Goal: Task Accomplishment & Management: Manage account settings

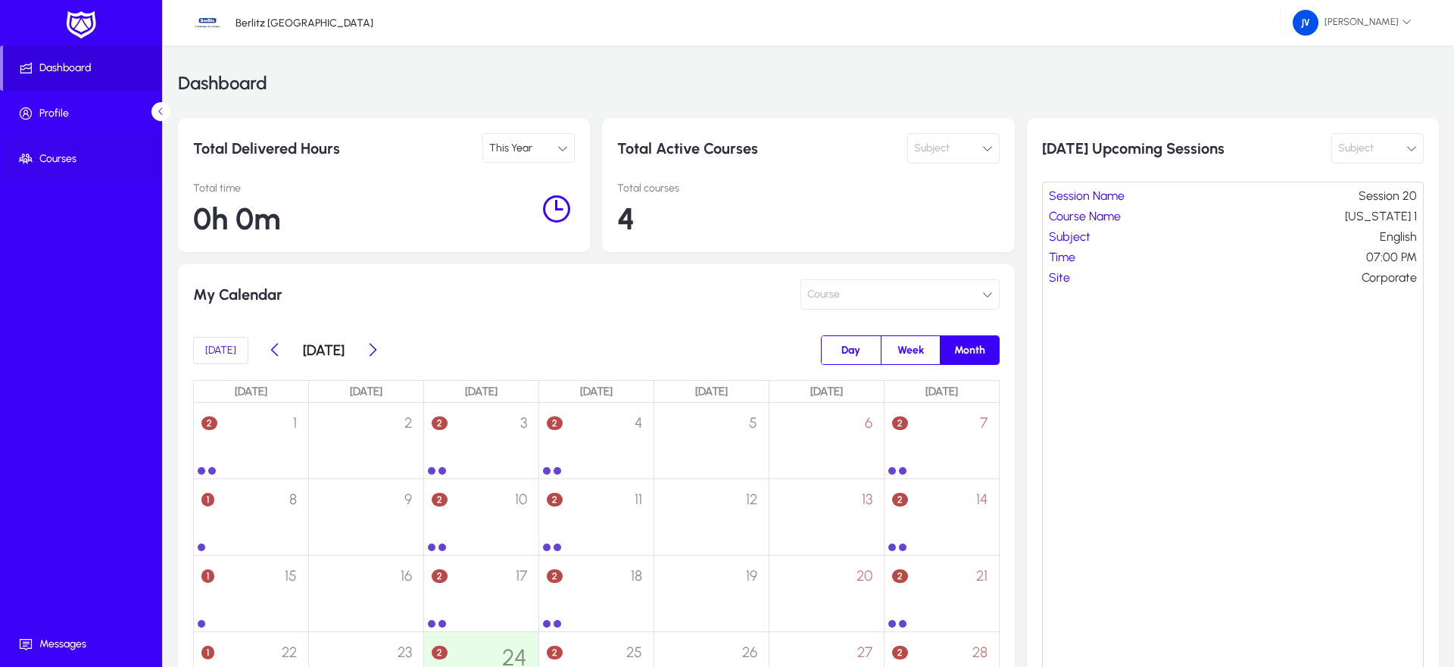
click at [53, 163] on span "Courses" at bounding box center [84, 159] width 162 height 15
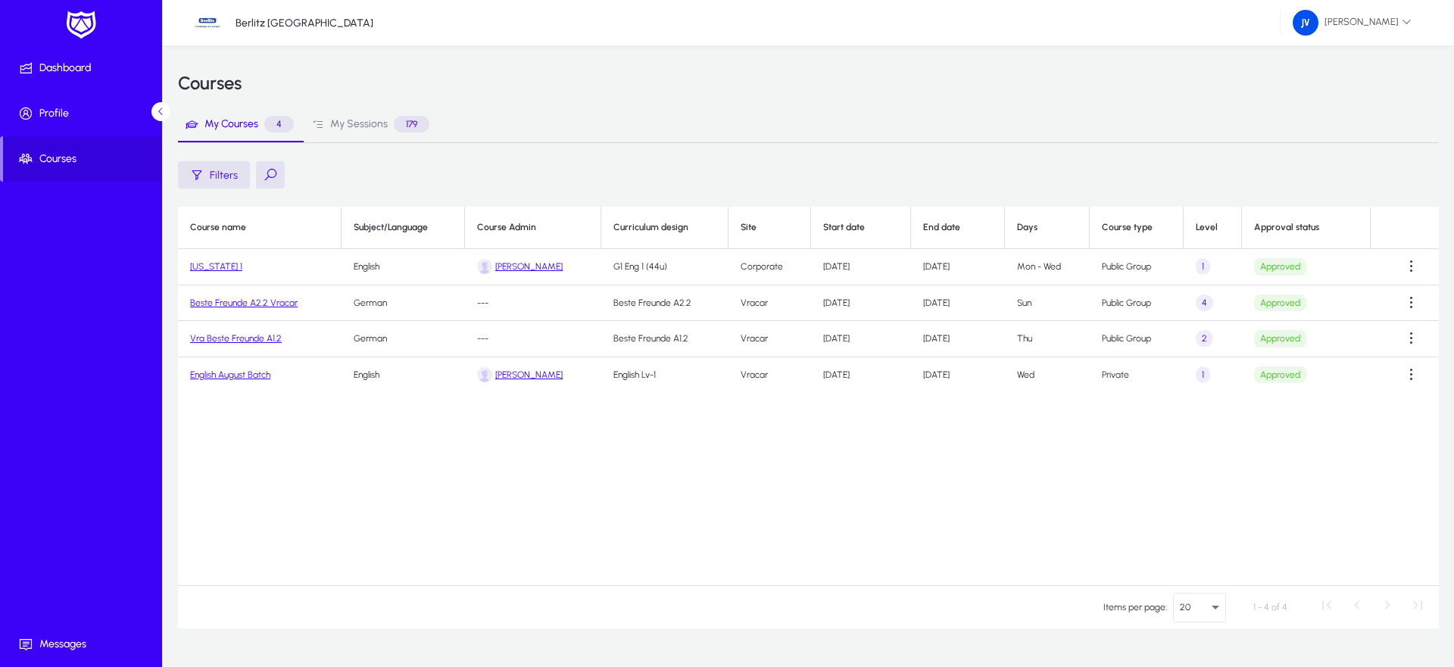
click at [207, 264] on link "[US_STATE] 1" at bounding box center [216, 266] width 52 height 11
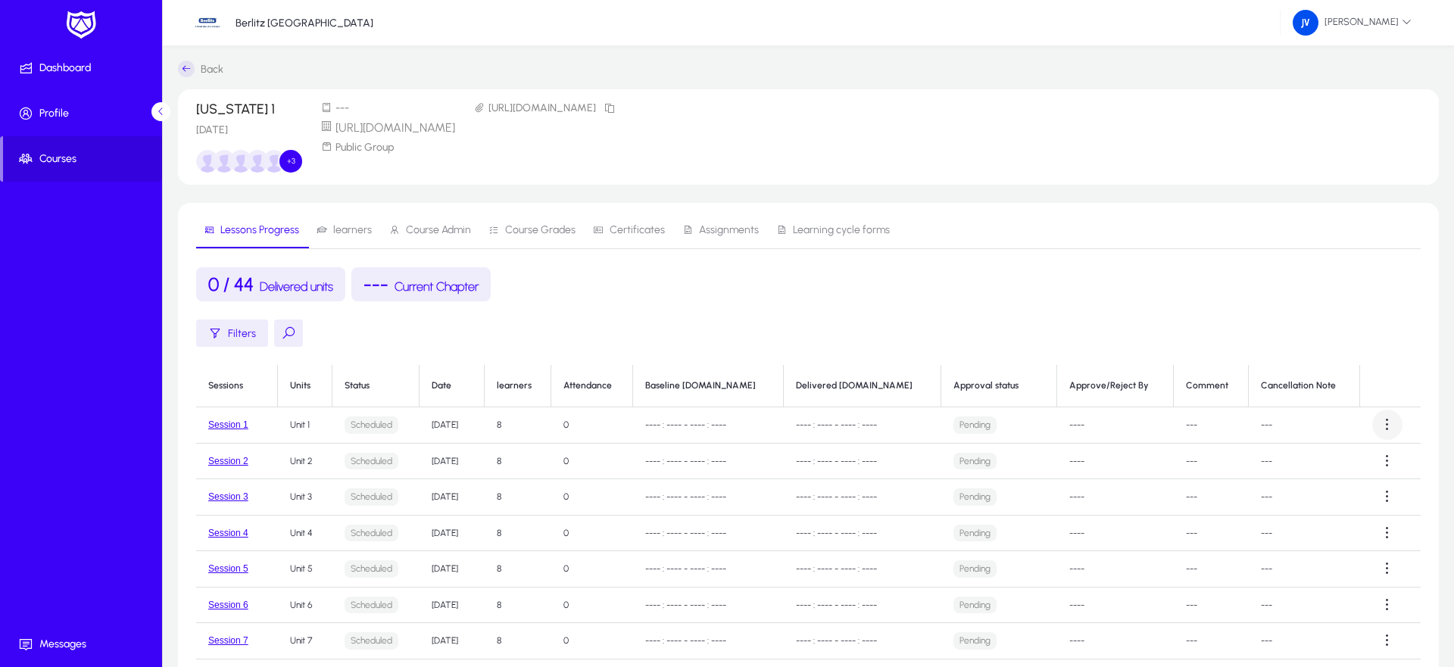
click at [1386, 425] on span at bounding box center [1388, 425] width 30 height 30
click at [1256, 459] on span "Deliver" at bounding box center [1255, 462] width 61 height 14
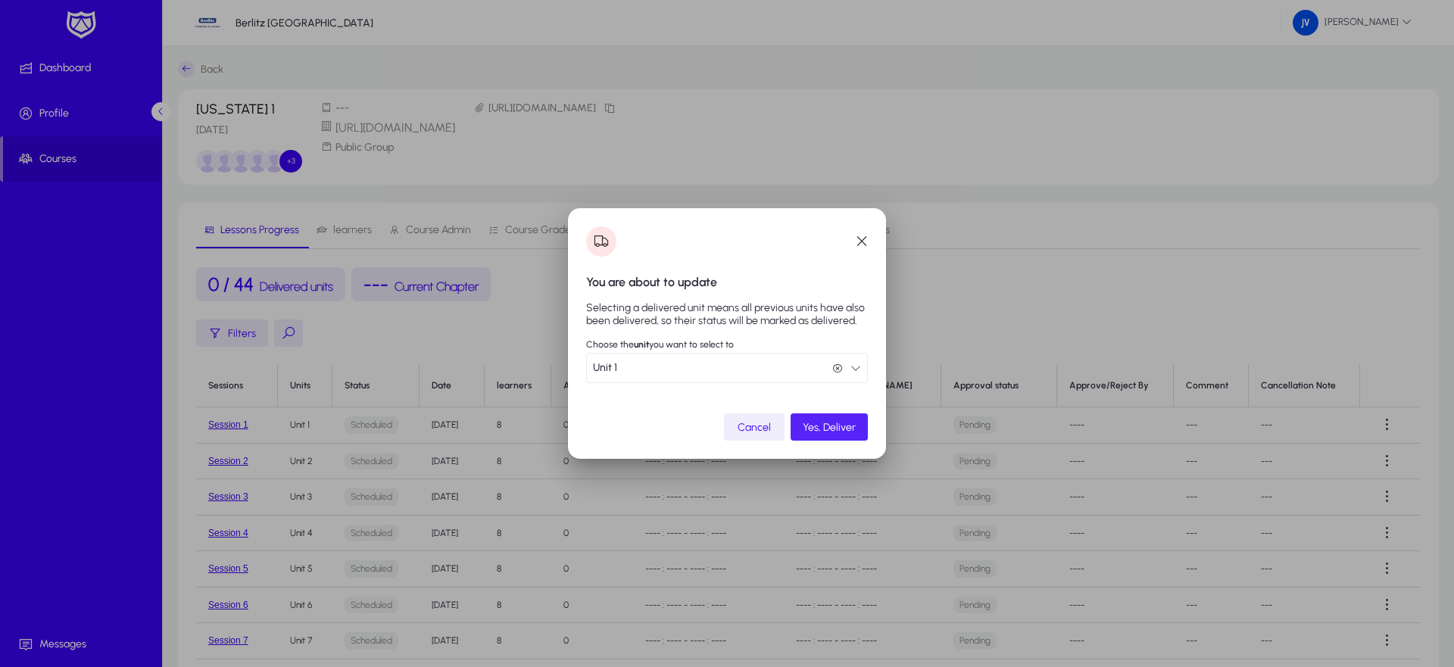
click at [821, 430] on span "Yes, Deliver" at bounding box center [829, 427] width 53 height 13
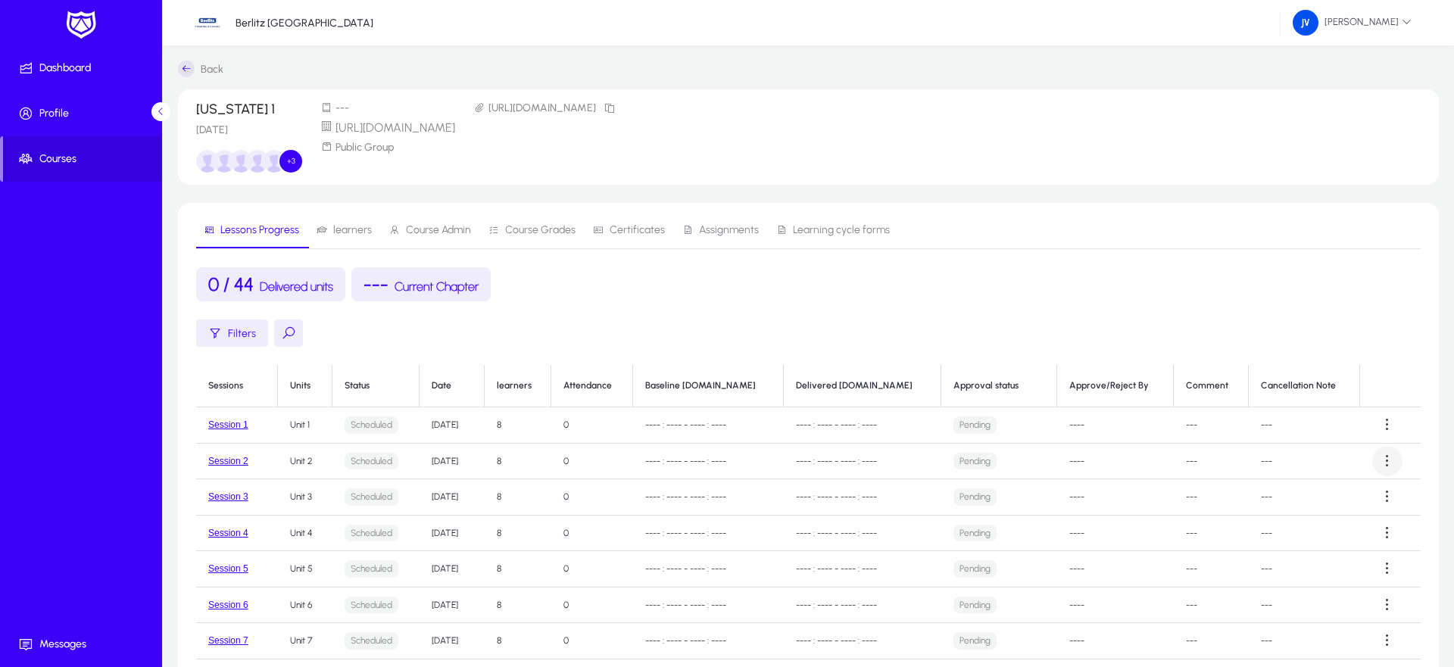
click at [1387, 462] on span at bounding box center [1388, 461] width 30 height 30
click at [1247, 502] on span "Deliver" at bounding box center [1255, 499] width 61 height 14
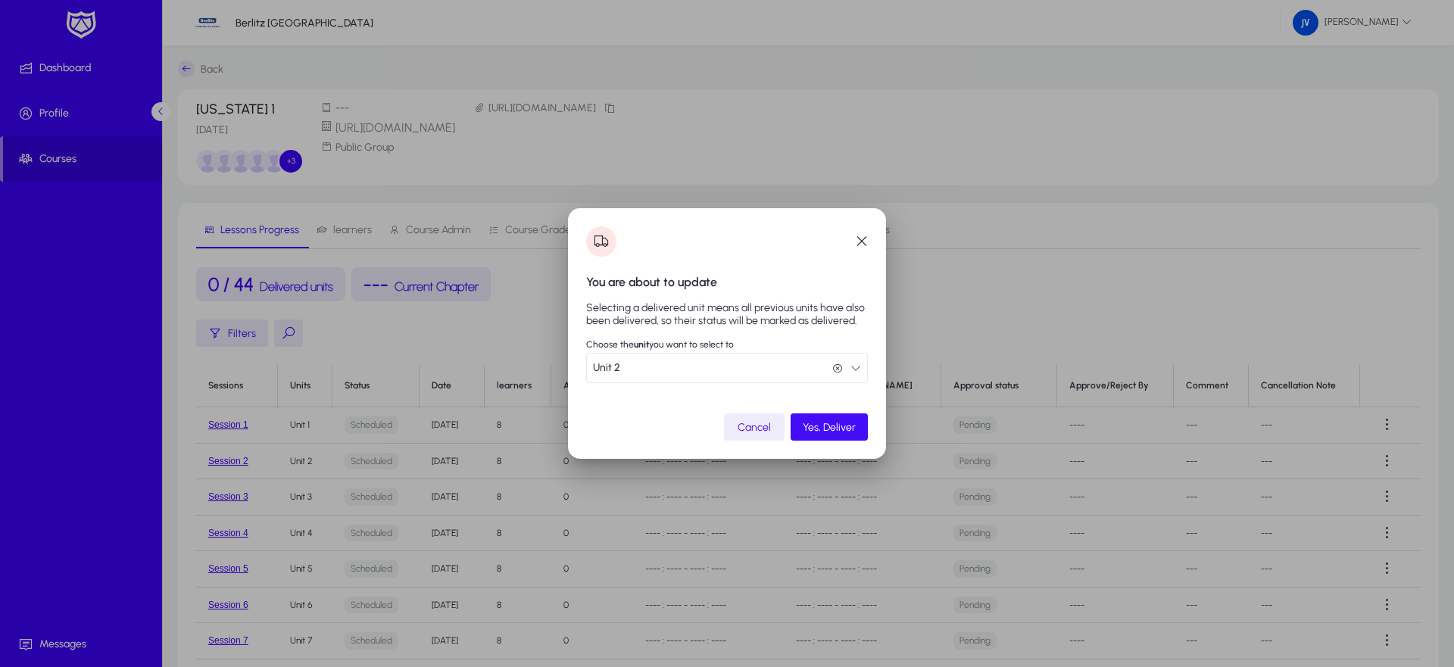
click at [811, 421] on span "Yes, Deliver" at bounding box center [829, 427] width 53 height 13
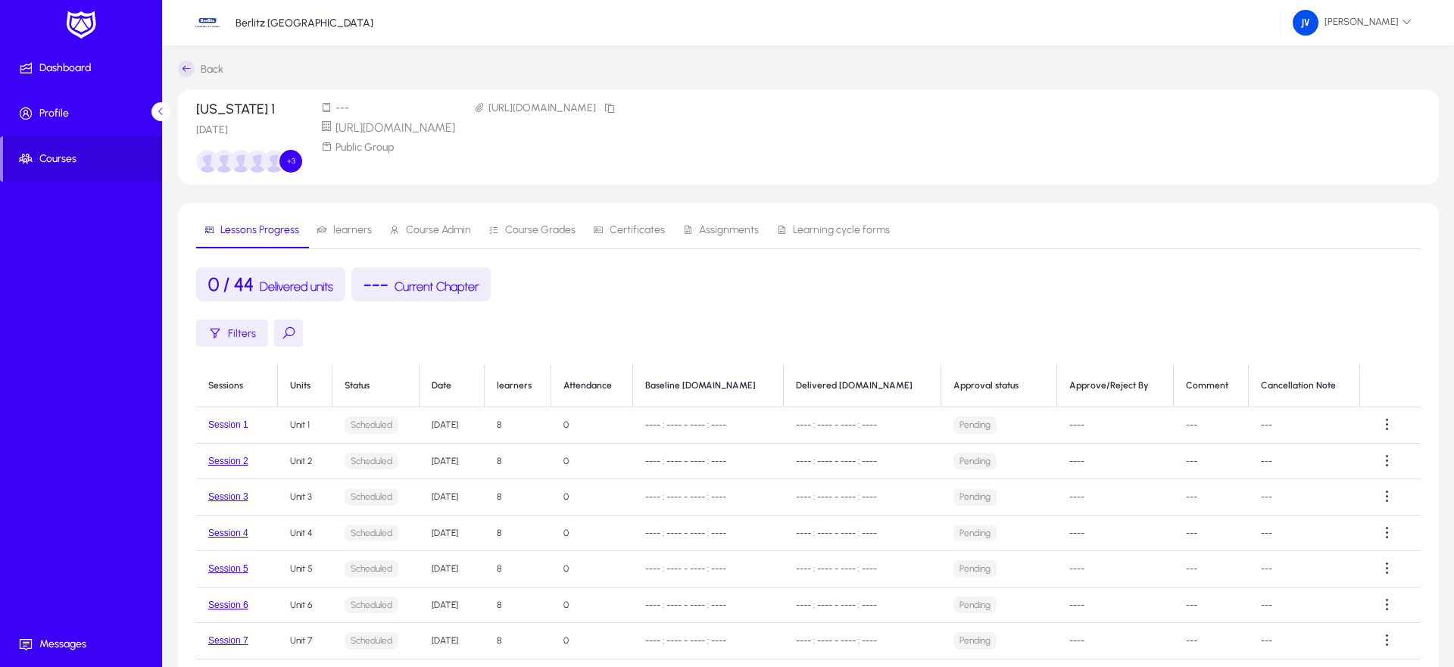
click at [220, 423] on button "Session 1" at bounding box center [228, 425] width 40 height 11
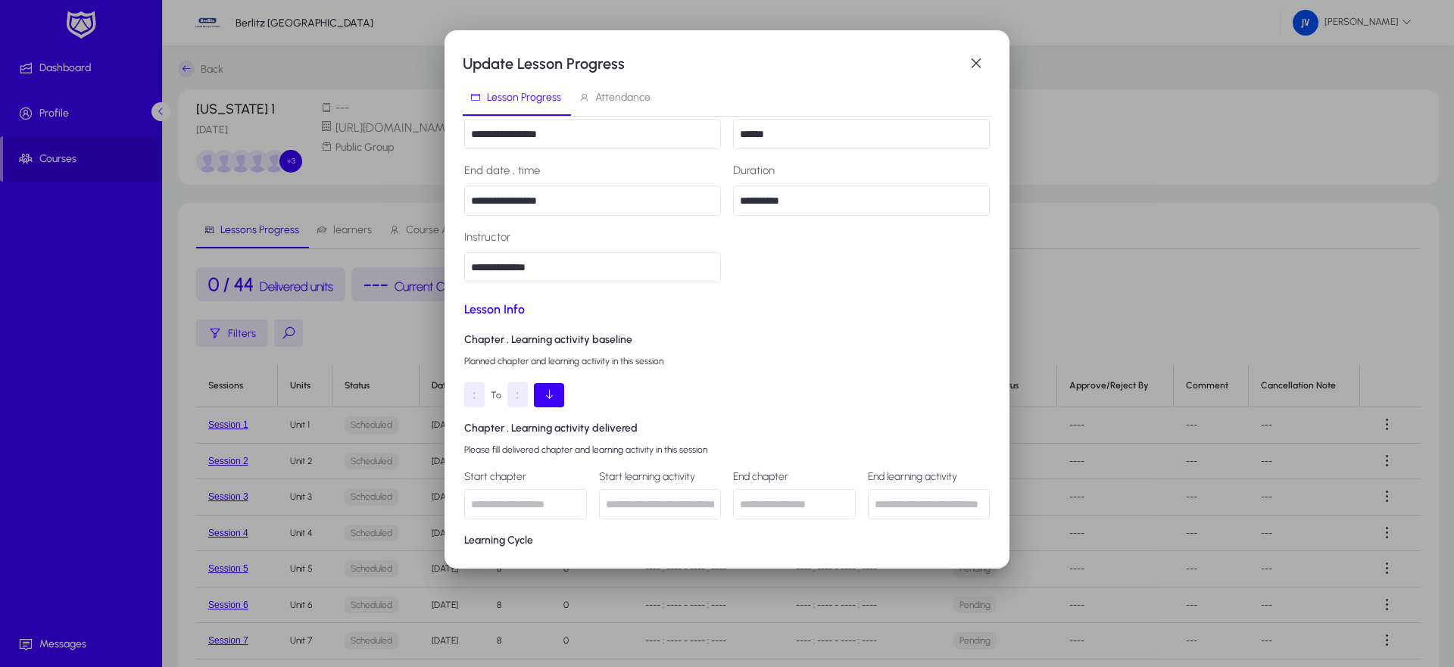
scroll to position [164, 0]
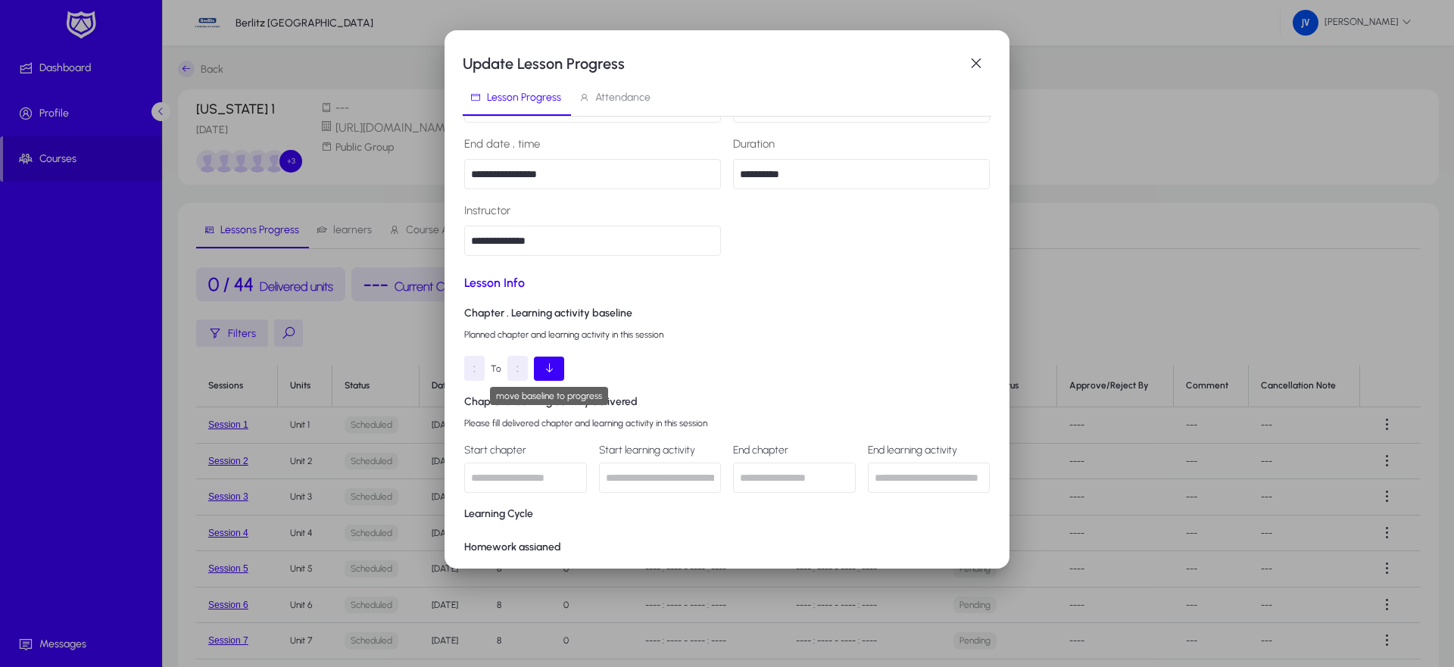
click at [546, 358] on button "button" at bounding box center [549, 369] width 30 height 24
click at [517, 480] on input "text" at bounding box center [525, 478] width 123 height 30
type input "******"
click at [768, 475] on input "text" at bounding box center [794, 478] width 123 height 30
type input "******"
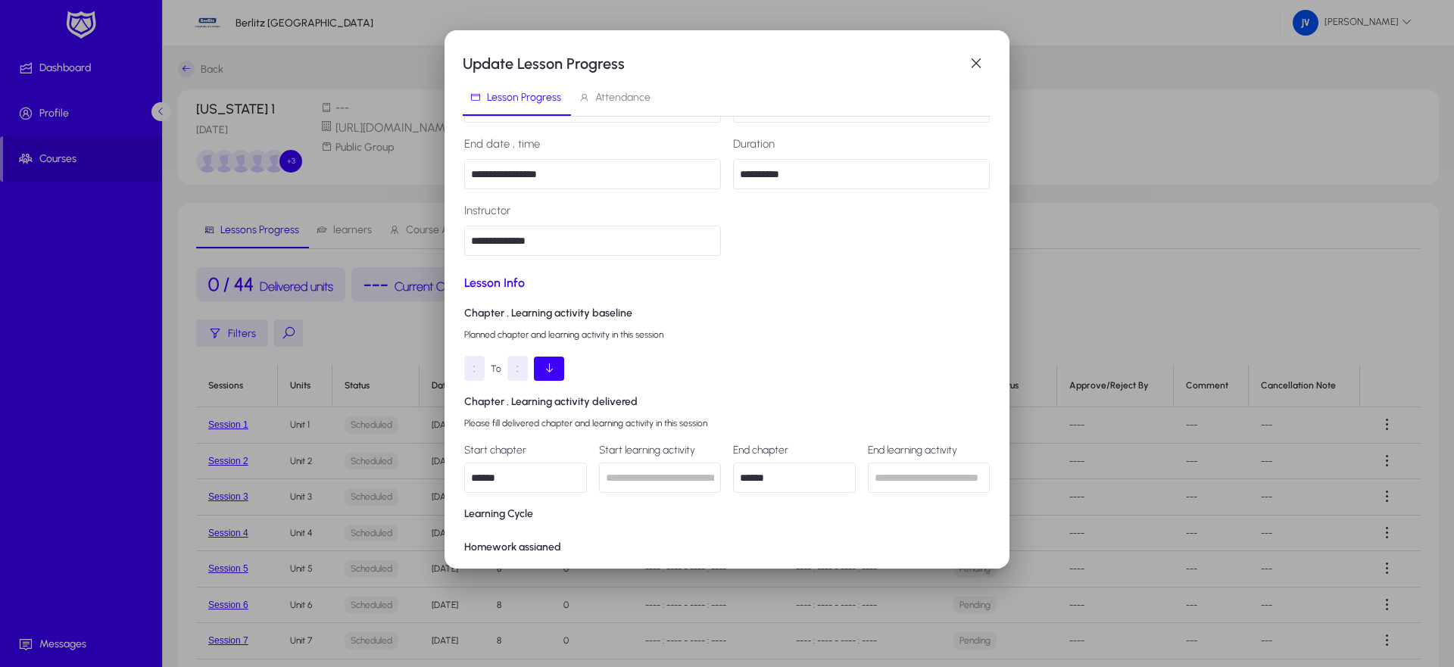
click at [740, 518] on h4 "Learning Cycle" at bounding box center [727, 514] width 526 height 18
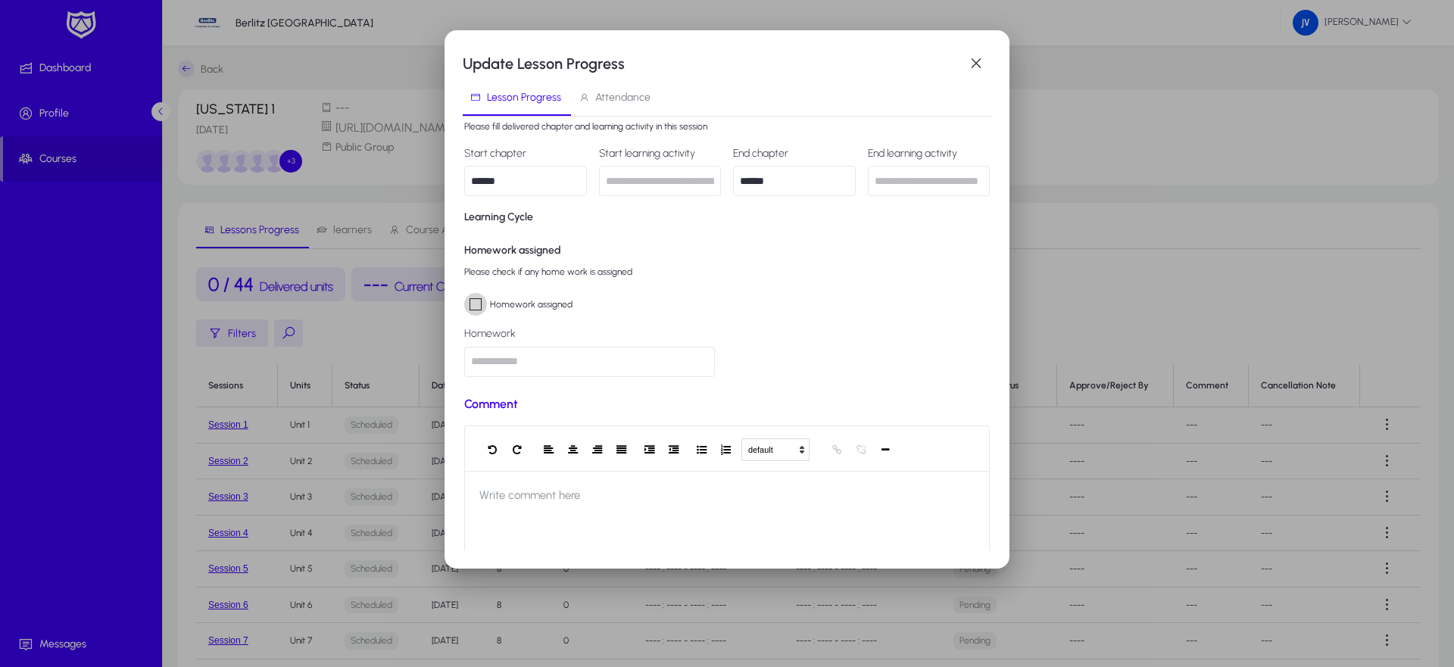
scroll to position [542, 0]
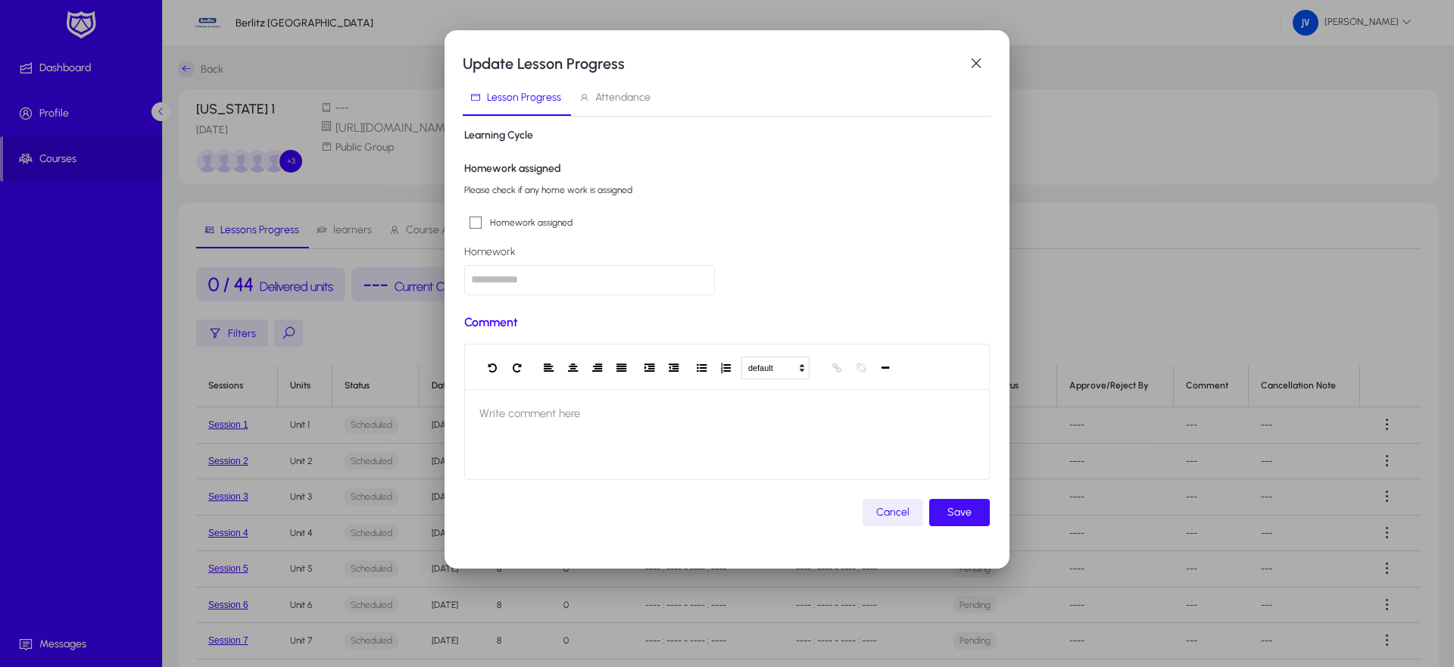
click at [952, 505] on span "Save" at bounding box center [960, 513] width 24 height 18
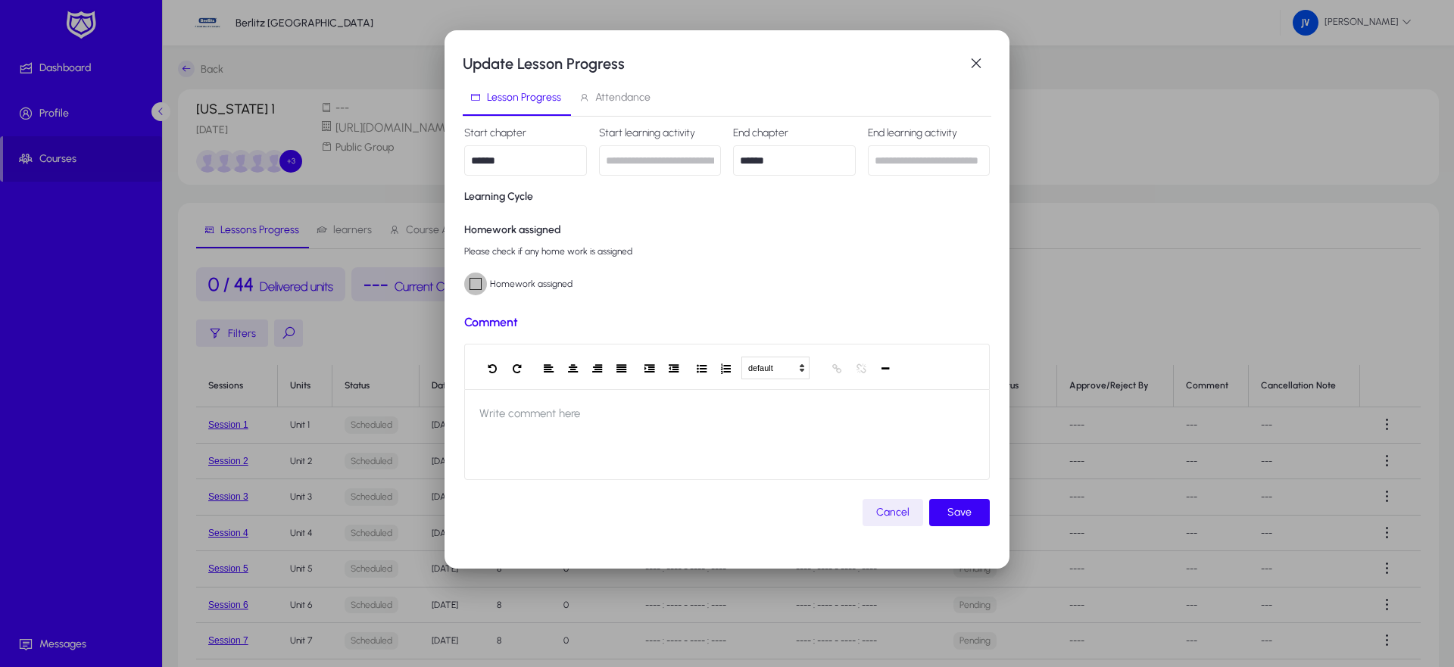
scroll to position [481, 0]
click at [947, 514] on span "submit" at bounding box center [959, 513] width 61 height 36
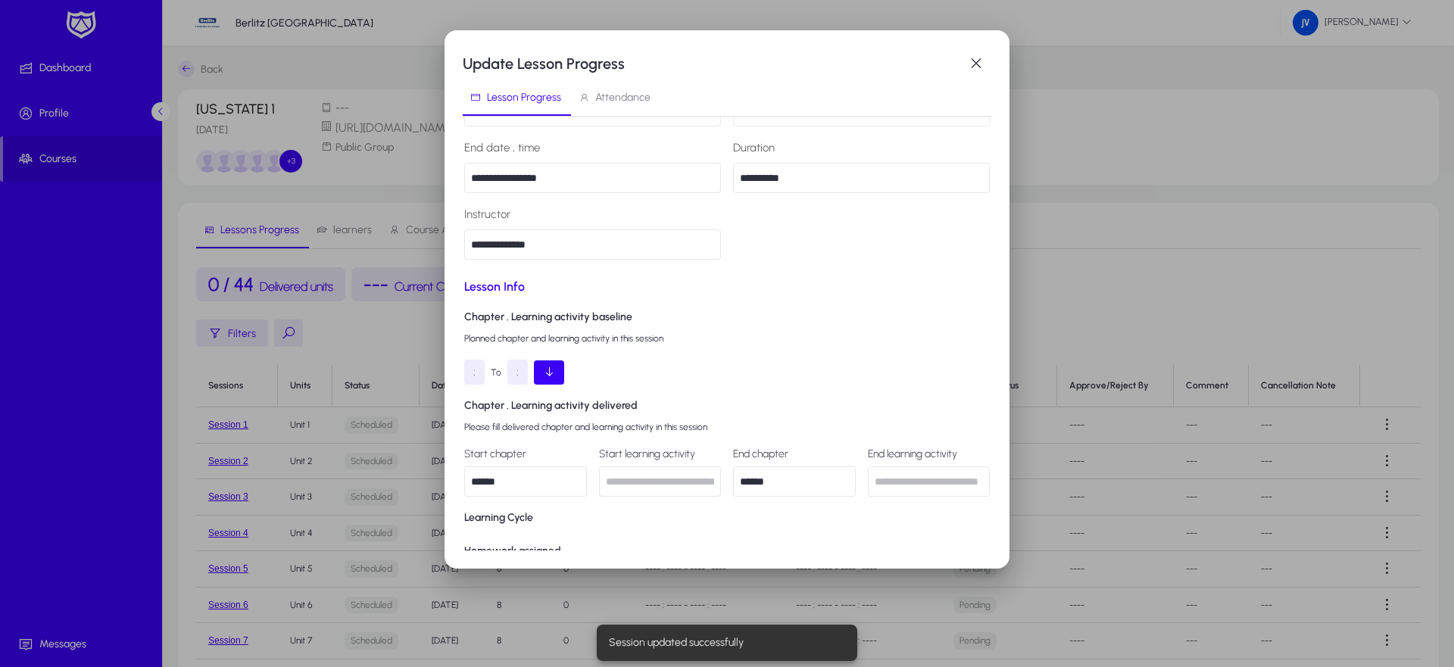
scroll to position [72, 0]
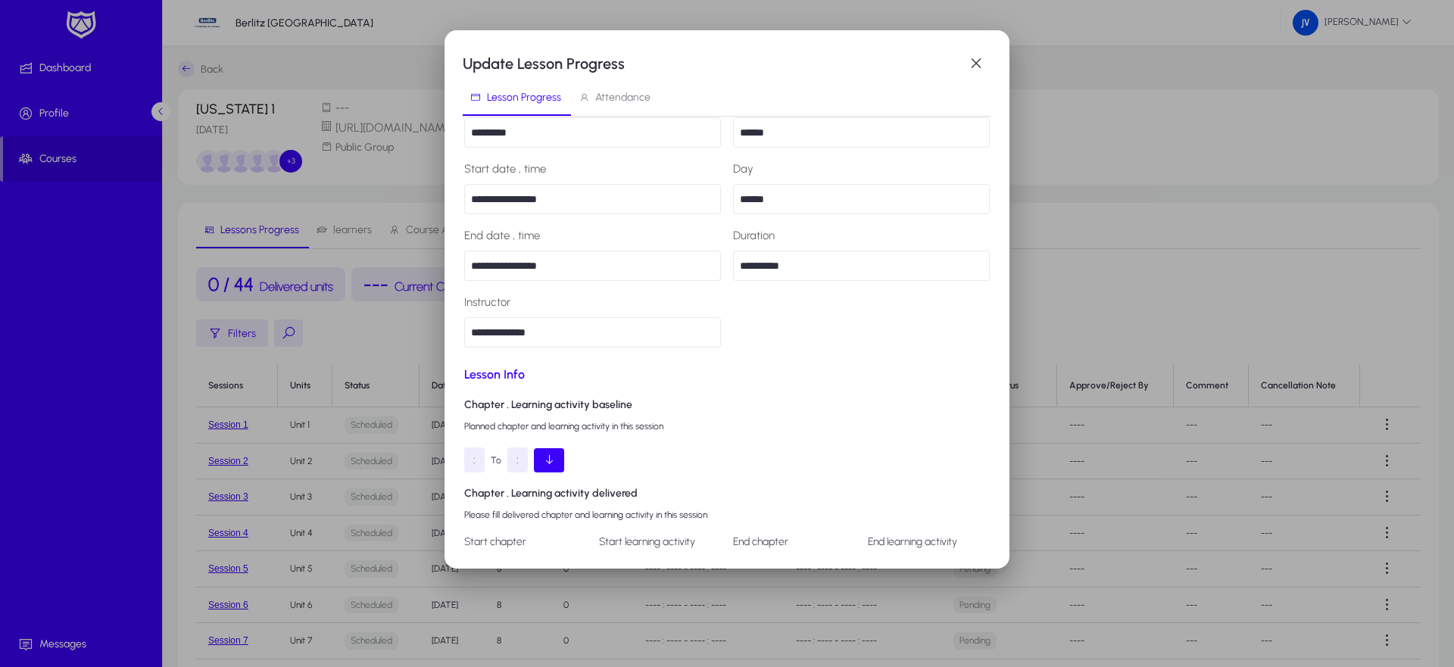
click at [619, 99] on span "Attendance" at bounding box center [622, 97] width 55 height 11
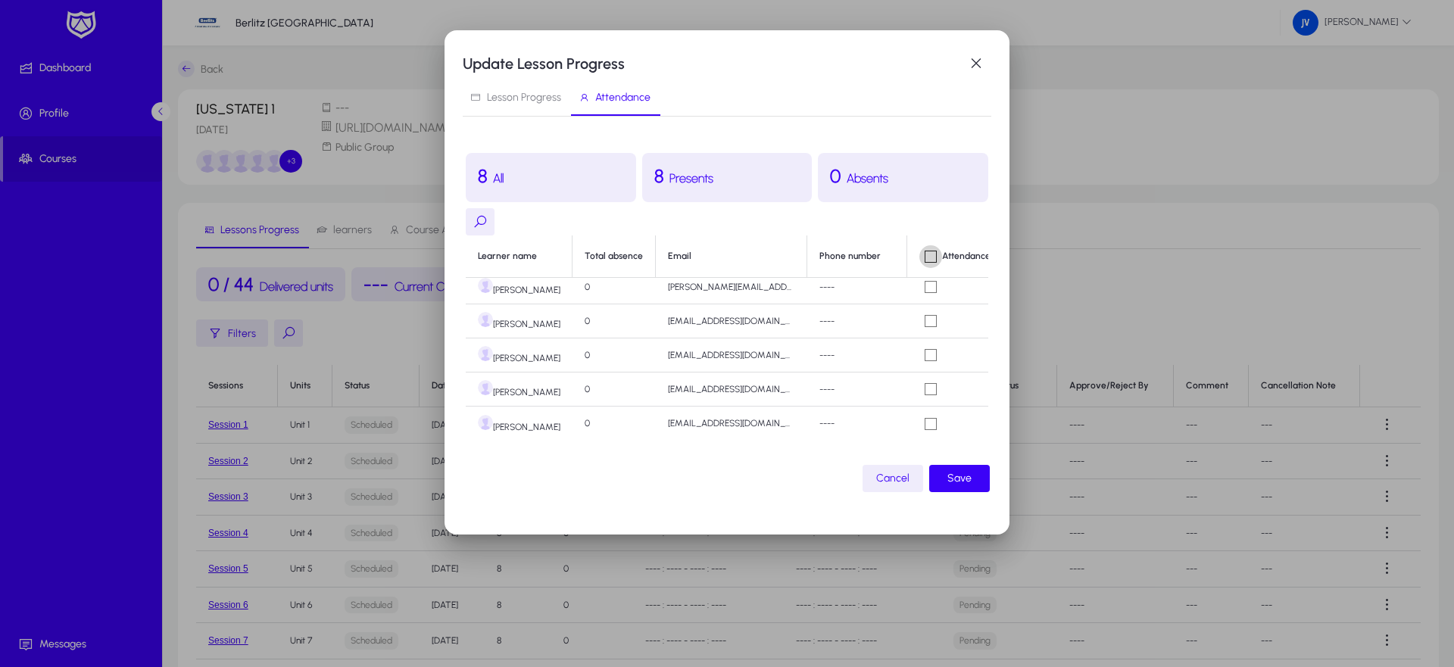
scroll to position [111, 0]
click at [959, 482] on span "Save" at bounding box center [960, 479] width 24 height 18
click at [961, 475] on span "Save" at bounding box center [960, 479] width 24 height 18
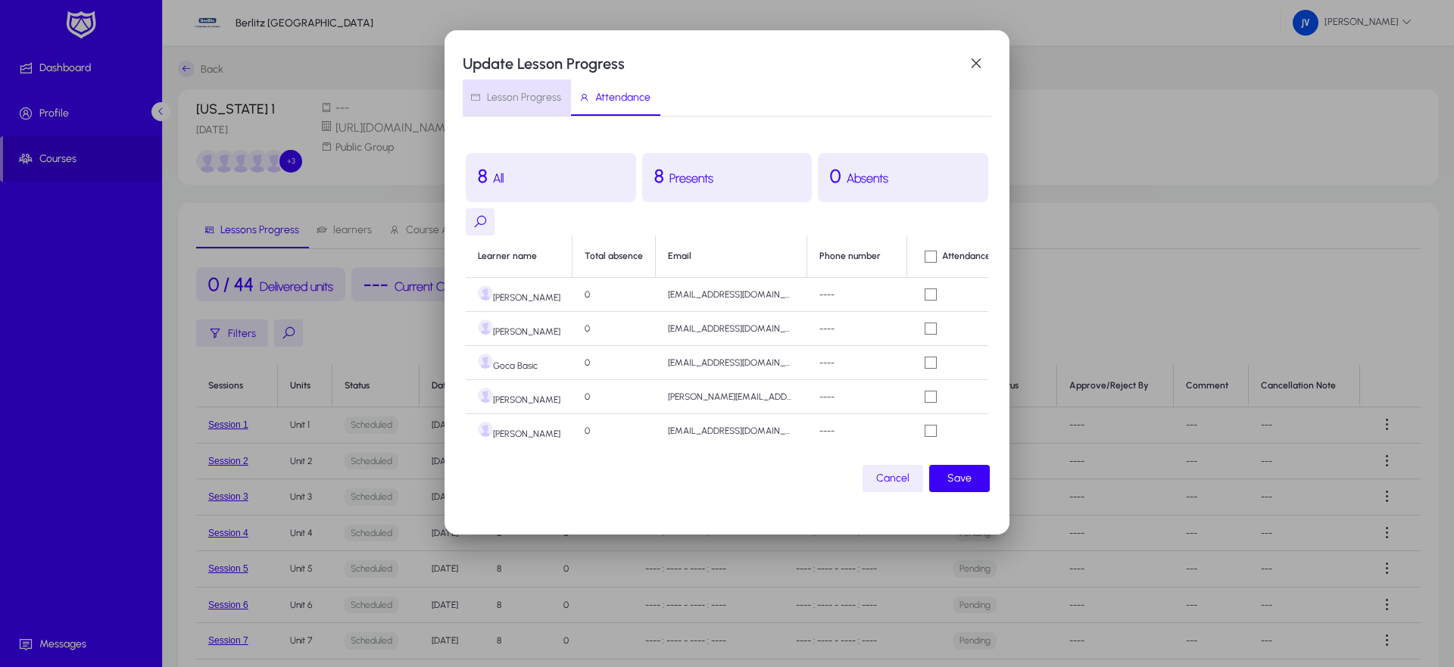
click at [501, 95] on span "Lesson Progress" at bounding box center [524, 97] width 74 height 11
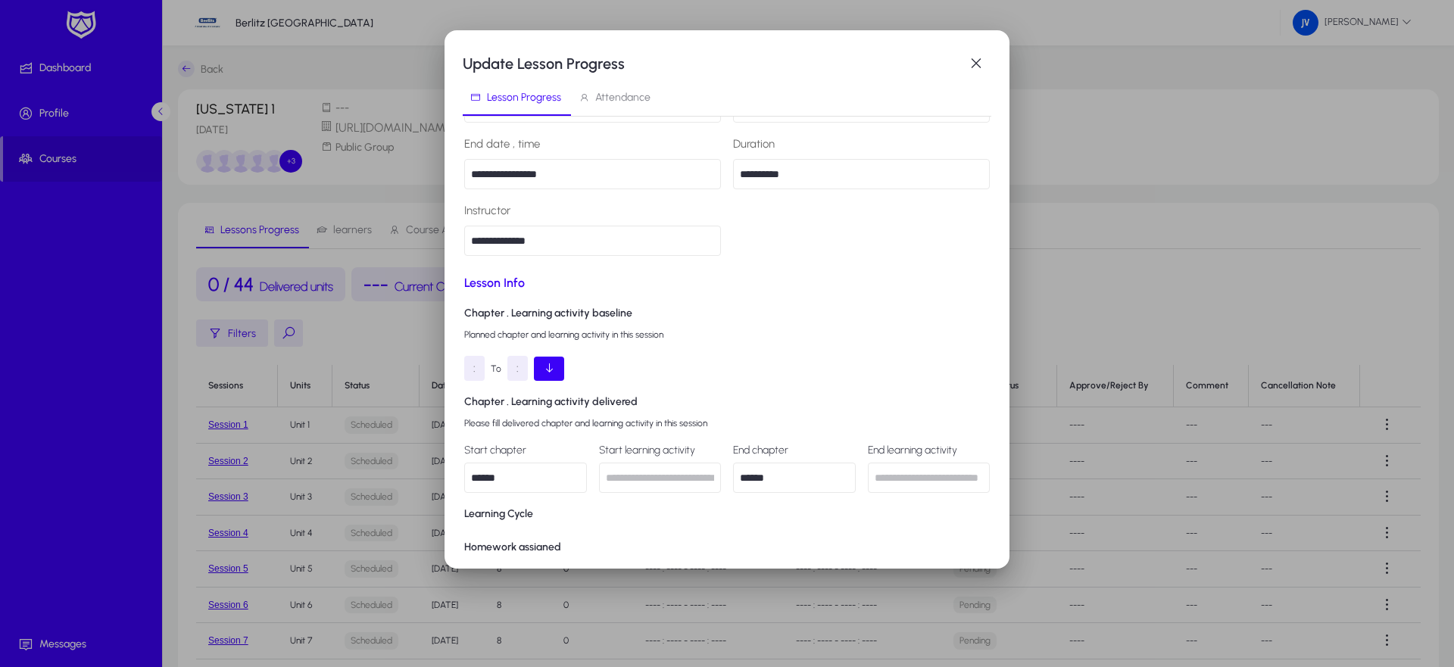
scroll to position [245, 0]
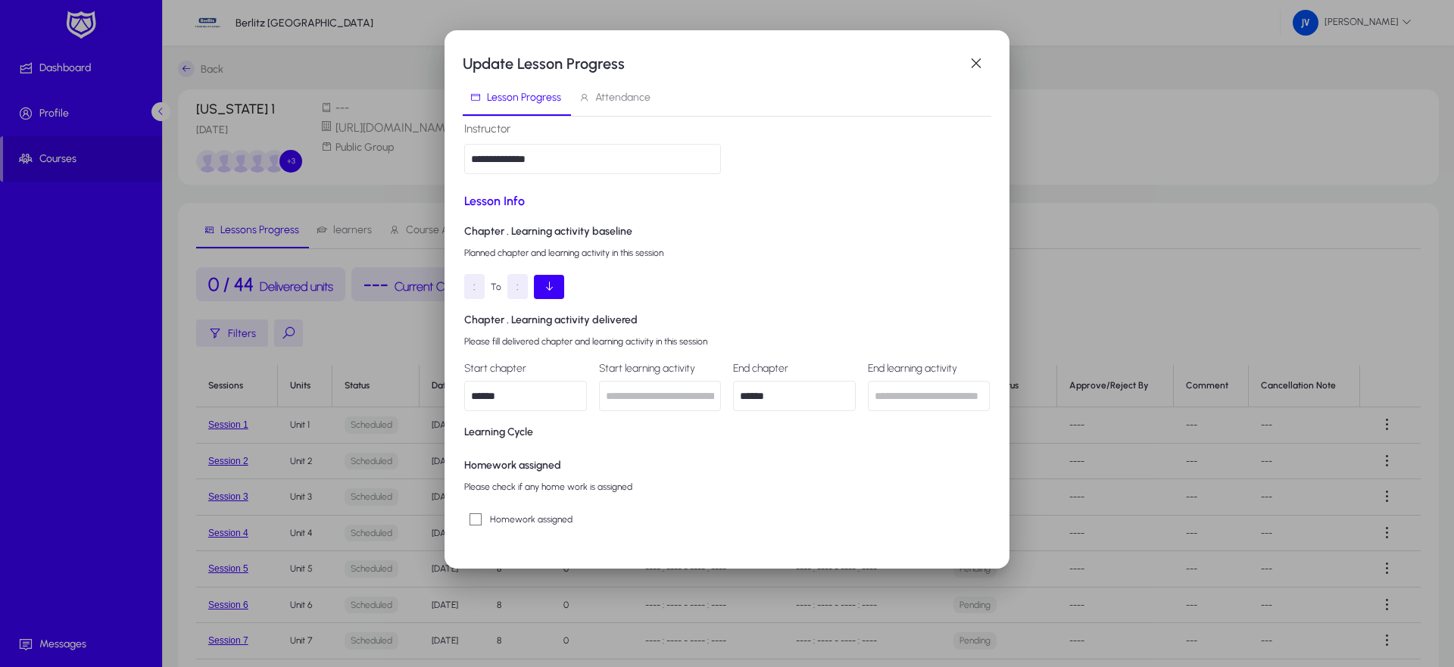
click at [480, 283] on div ":" at bounding box center [474, 286] width 20 height 25
click at [478, 286] on div ":" at bounding box center [474, 286] width 20 height 25
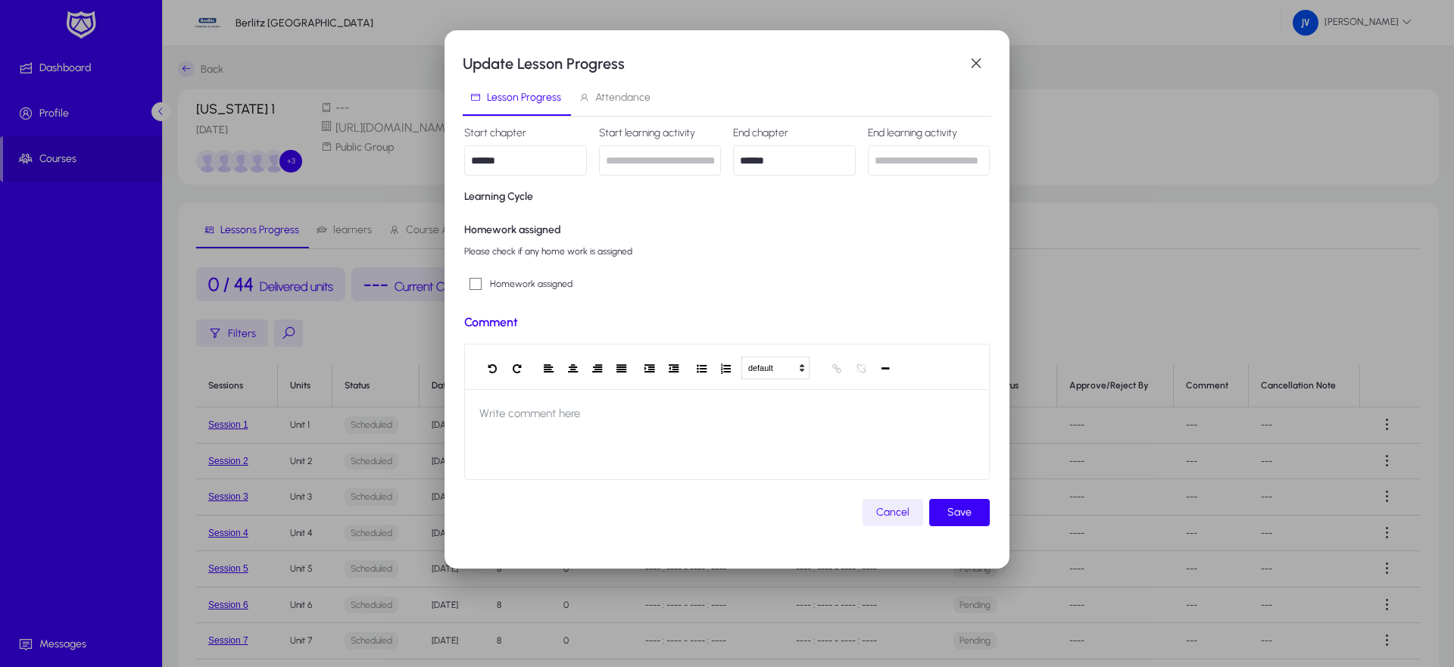
scroll to position [0, 0]
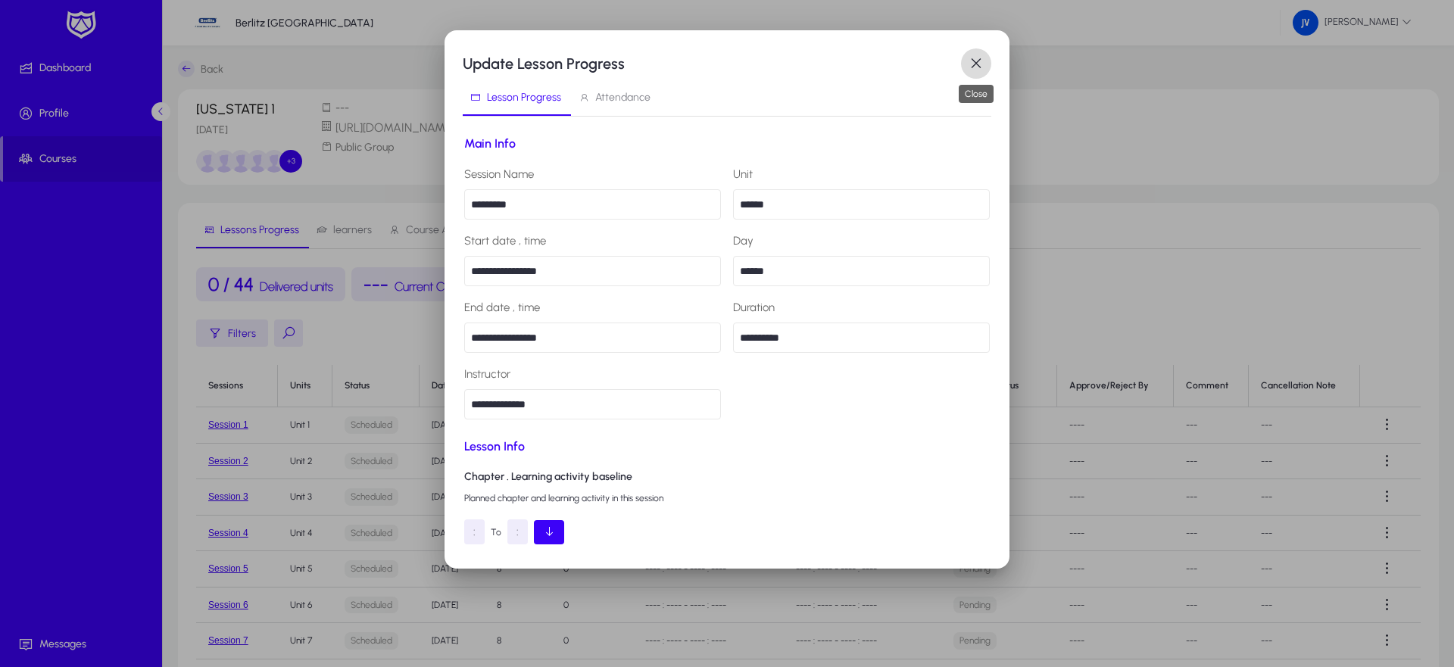
click at [976, 68] on span "button" at bounding box center [976, 63] width 30 height 30
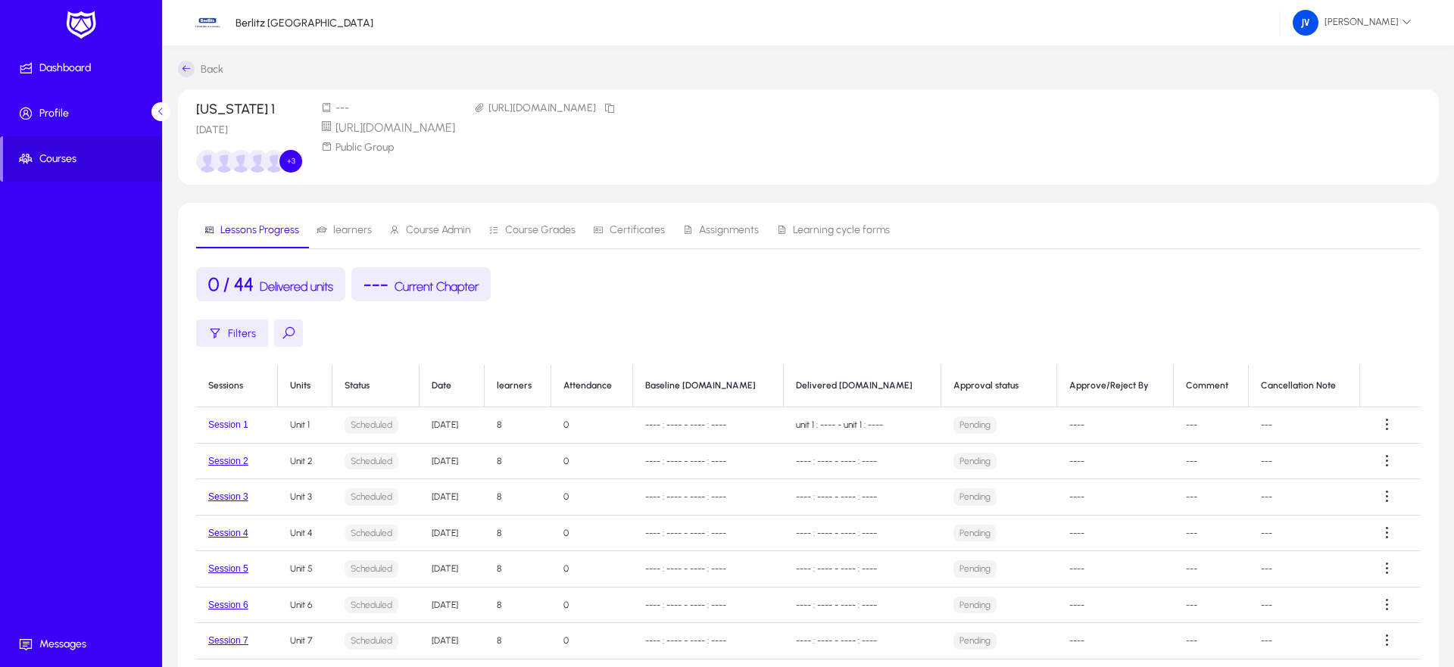
click at [233, 421] on button "Session 1" at bounding box center [228, 425] width 40 height 11
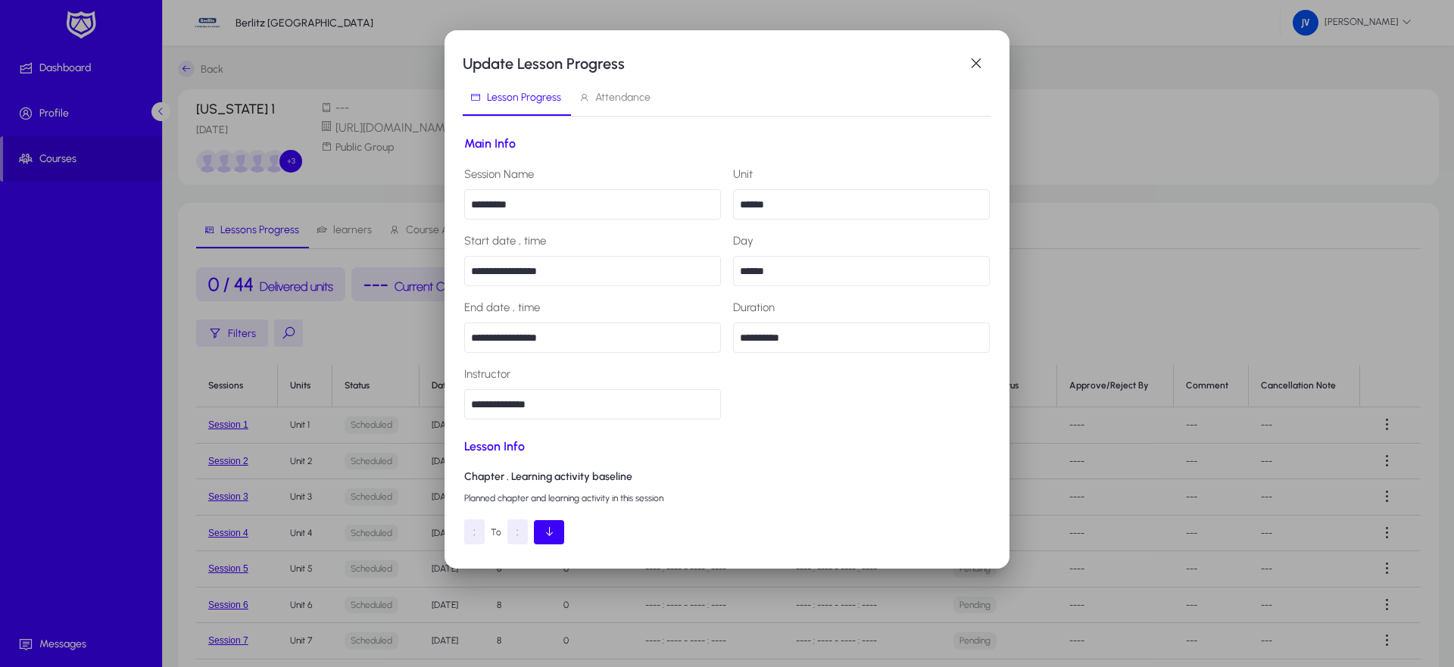
click at [642, 93] on span "Attendance" at bounding box center [622, 97] width 55 height 11
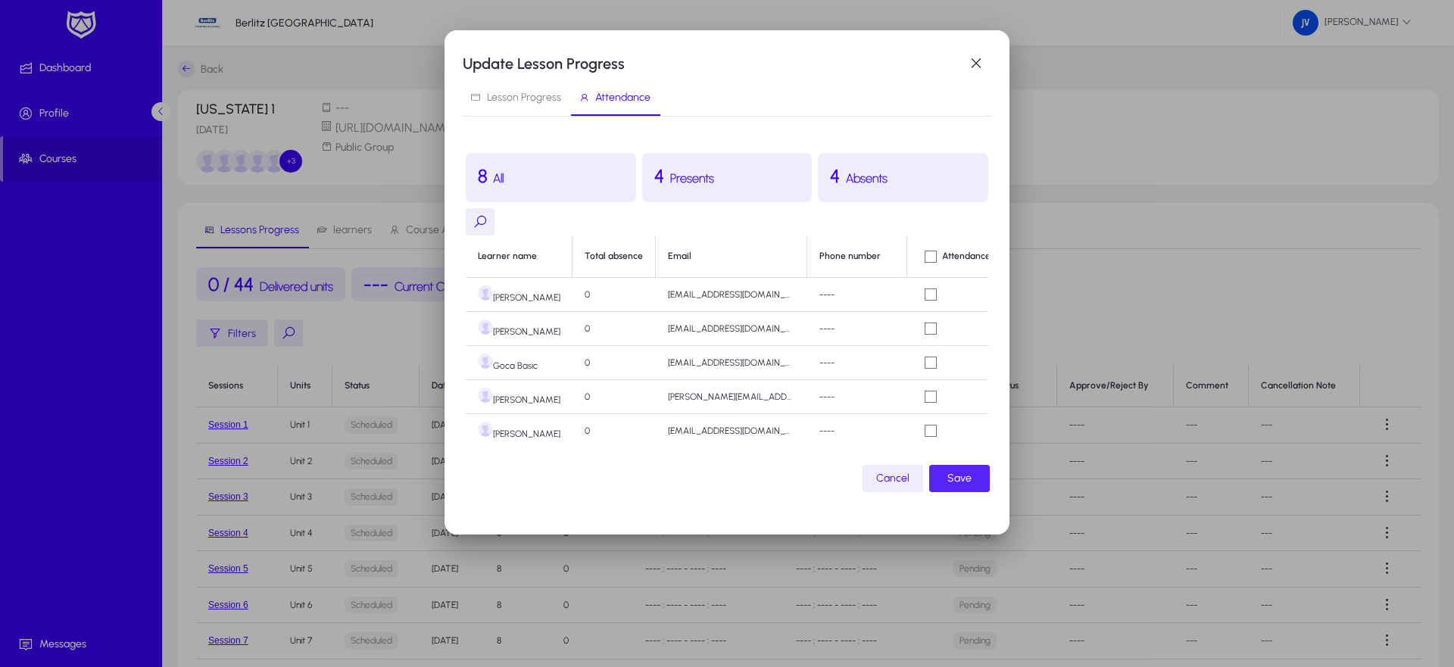
click at [961, 484] on span "Save" at bounding box center [960, 479] width 24 height 18
click at [954, 474] on span "Save" at bounding box center [960, 479] width 24 height 18
click at [549, 99] on span "Lesson Progress" at bounding box center [524, 97] width 74 height 11
